Goal: Information Seeking & Learning: Learn about a topic

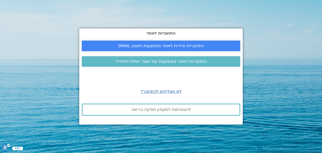
click at [192, 46] on span "התחברות מיידית לאתר באמצעות חשבון GMAIL" at bounding box center [161, 46] width 86 height 5
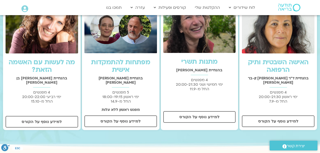
scroll to position [168, 0]
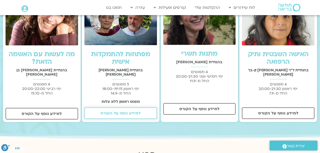
click at [127, 113] on span "למידע נוסף על הקורס" at bounding box center [120, 113] width 40 height 5
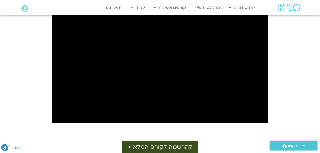
scroll to position [252, 0]
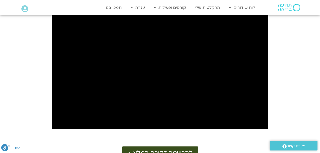
click at [26, 46] on div "מפגש המבוא ייפתח בסרטון קצר עם שאלות ותשובות על התמקדות, ולאחריו ימשיך ישר למפג…" at bounding box center [160, 78] width 320 height 187
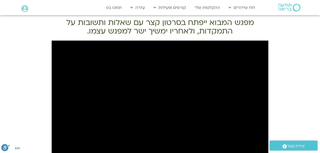
scroll to position [235, 0]
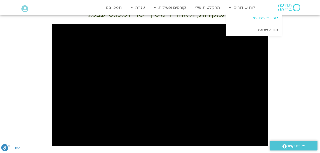
click at [256, 19] on link "לוח שידורים יומי" at bounding box center [253, 18] width 55 height 12
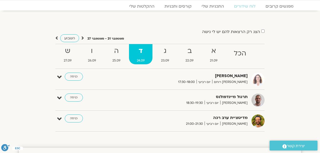
scroll to position [17, 0]
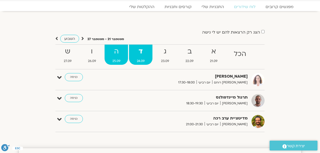
click at [119, 53] on strong "ה" at bounding box center [115, 51] width 23 height 11
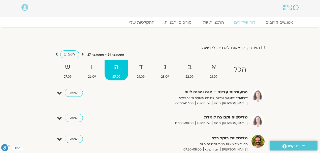
scroll to position [0, 0]
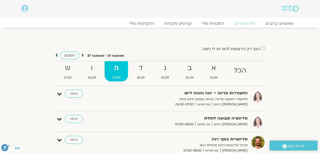
click at [57, 55] on icon at bounding box center [56, 55] width 3 height 5
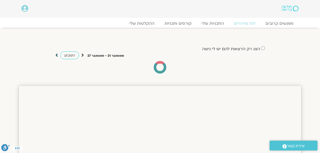
click at [57, 55] on icon at bounding box center [56, 55] width 3 height 5
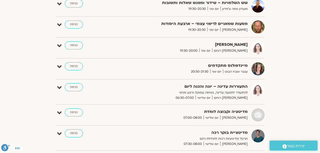
scroll to position [671, 0]
